Goal: Navigation & Orientation: Find specific page/section

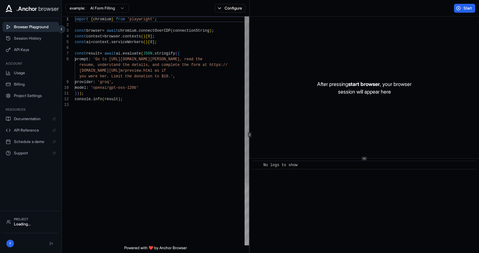
scroll to position [40, 0]
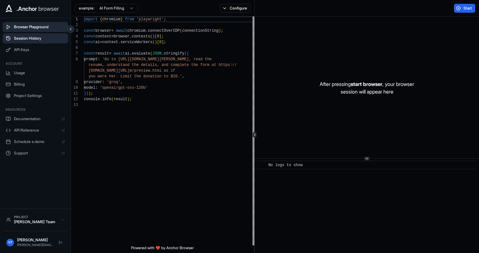
click at [41, 39] on span "Session History" at bounding box center [39, 38] width 51 height 5
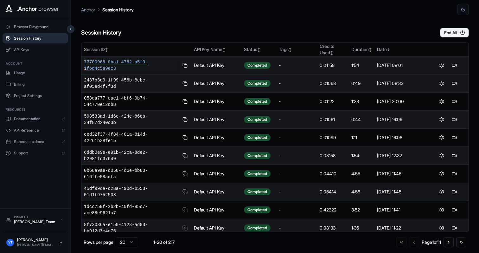
click at [99, 62] on span "73700968-0ba1-4762-a5f0-1f6d4c5a9ec3" at bounding box center [131, 65] width 95 height 13
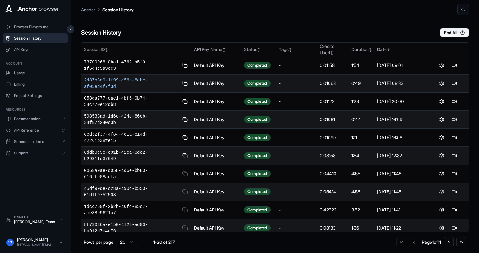
click at [125, 79] on span "2487b3d9-1f99-456b-8ebc-af05ed4f7f3d" at bounding box center [131, 83] width 95 height 13
click at [343, 15] on div "Anchor Session History" at bounding box center [274, 7] width 387 height 15
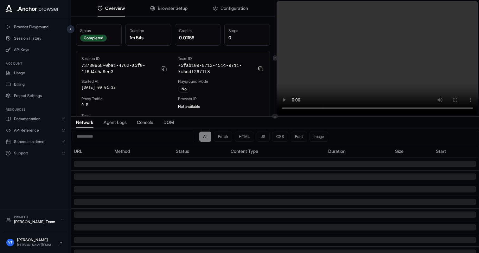
click at [410, 109] on video at bounding box center [376, 58] width 201 height 114
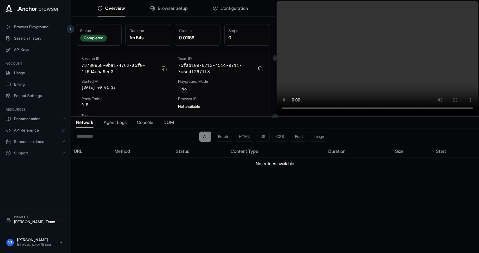
click at [418, 109] on video at bounding box center [376, 58] width 201 height 114
click at [422, 109] on video at bounding box center [376, 58] width 201 height 114
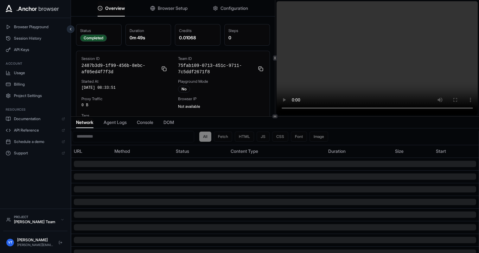
click at [406, 108] on video at bounding box center [376, 58] width 201 height 114
click at [413, 108] on video at bounding box center [376, 58] width 201 height 114
click at [418, 108] on video at bounding box center [376, 58] width 201 height 114
click at [420, 108] on video at bounding box center [376, 58] width 201 height 114
